Goal: Connect with others: Connect with others

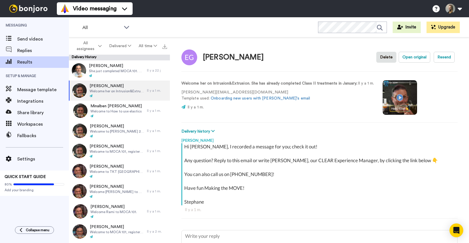
type textarea "x"
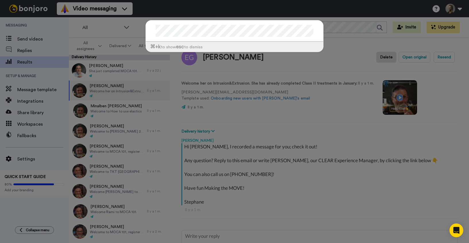
click at [35, 41] on div "⌘ +k to show esc to dismiss" at bounding box center [234, 121] width 469 height 243
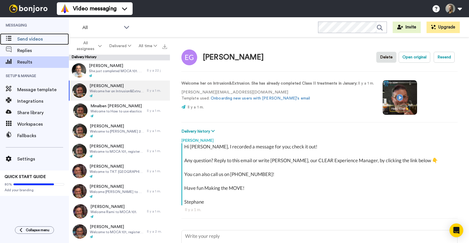
click at [35, 41] on span "Send videos" at bounding box center [43, 39] width 52 height 7
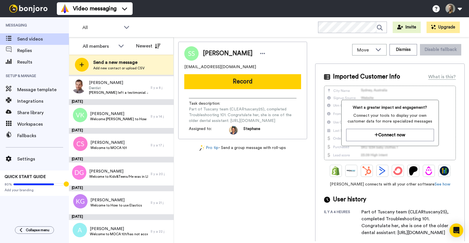
scroll to position [113, 0]
click at [119, 66] on span "Add new contact or upload CSV" at bounding box center [118, 68] width 51 height 5
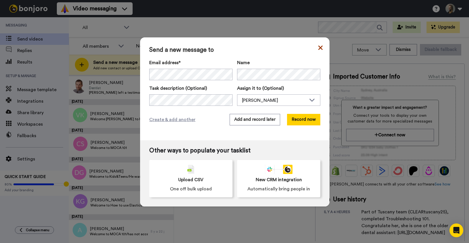
click at [321, 46] on icon at bounding box center [321, 47] width 4 height 4
